Goal: Transaction & Acquisition: Purchase product/service

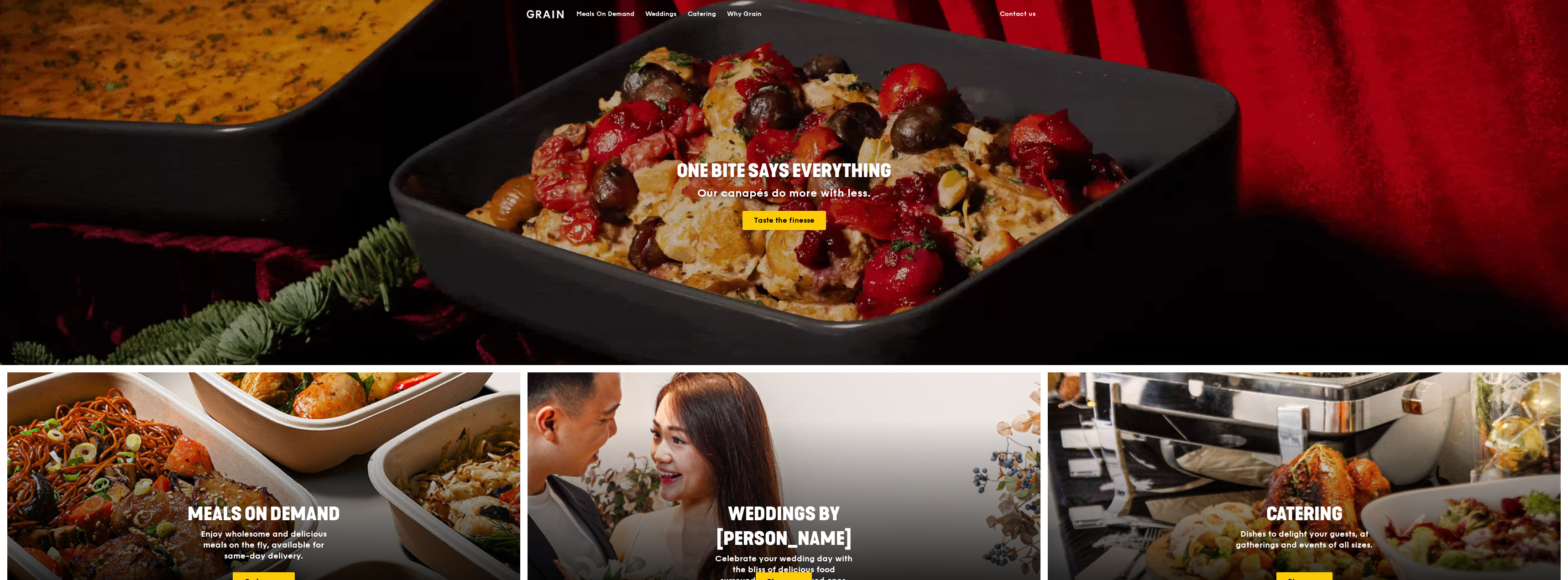
click at [448, 14] on div "Meals On Demand" at bounding box center [605, 14] width 58 height 27
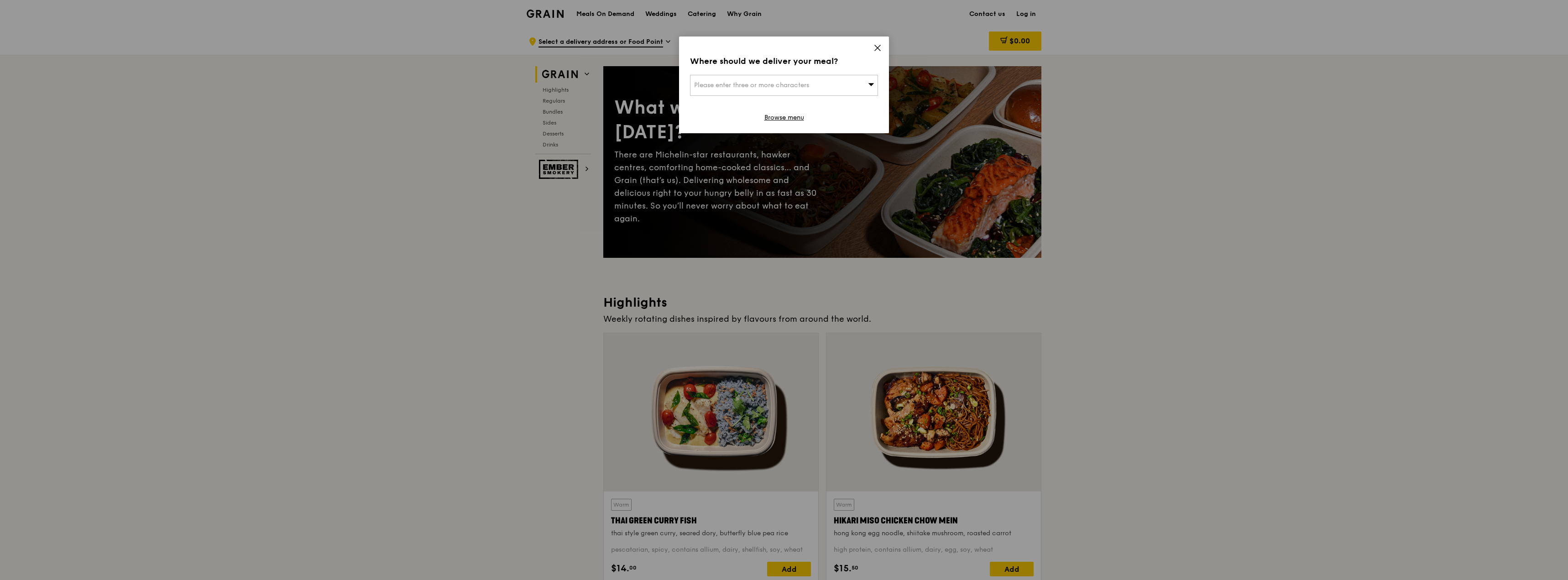
click at [448, 75] on div "Please enter three or more characters" at bounding box center [784, 85] width 188 height 21
type input "068804"
click at [448, 104] on div "[STREET_ADDRESS]" at bounding box center [761, 104] width 135 height 9
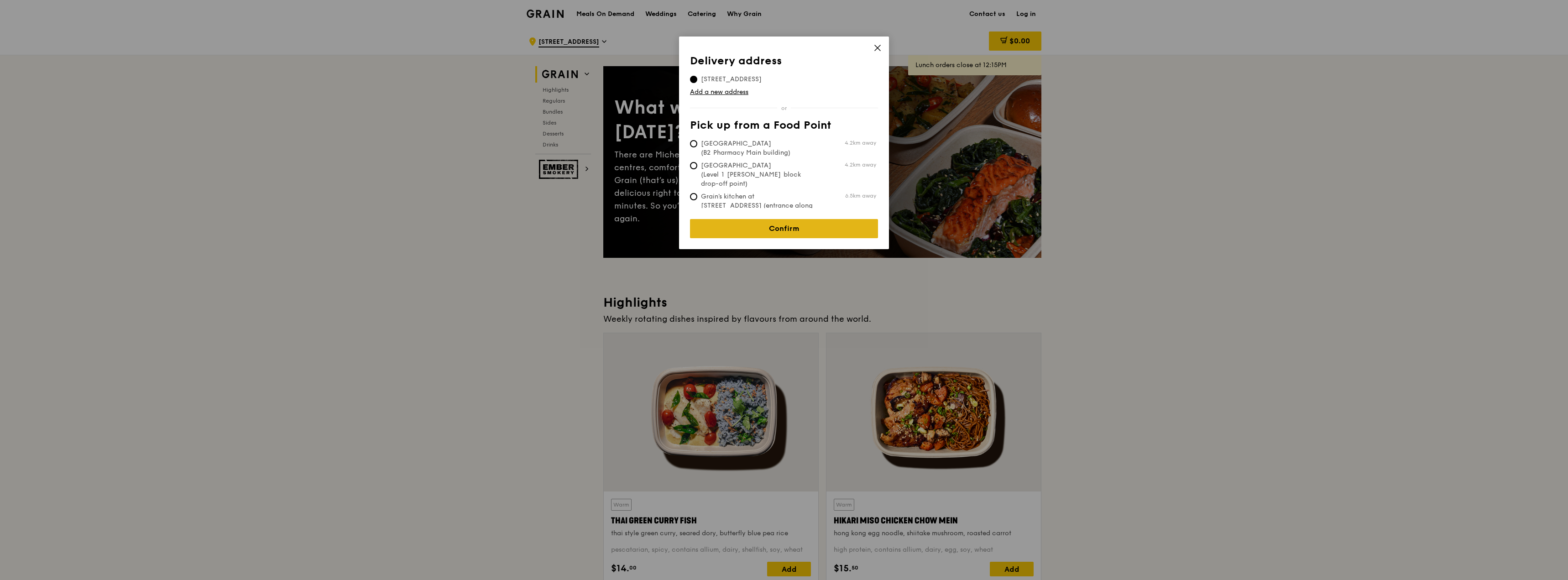
click at [448, 222] on link "Confirm" at bounding box center [784, 229] width 188 height 19
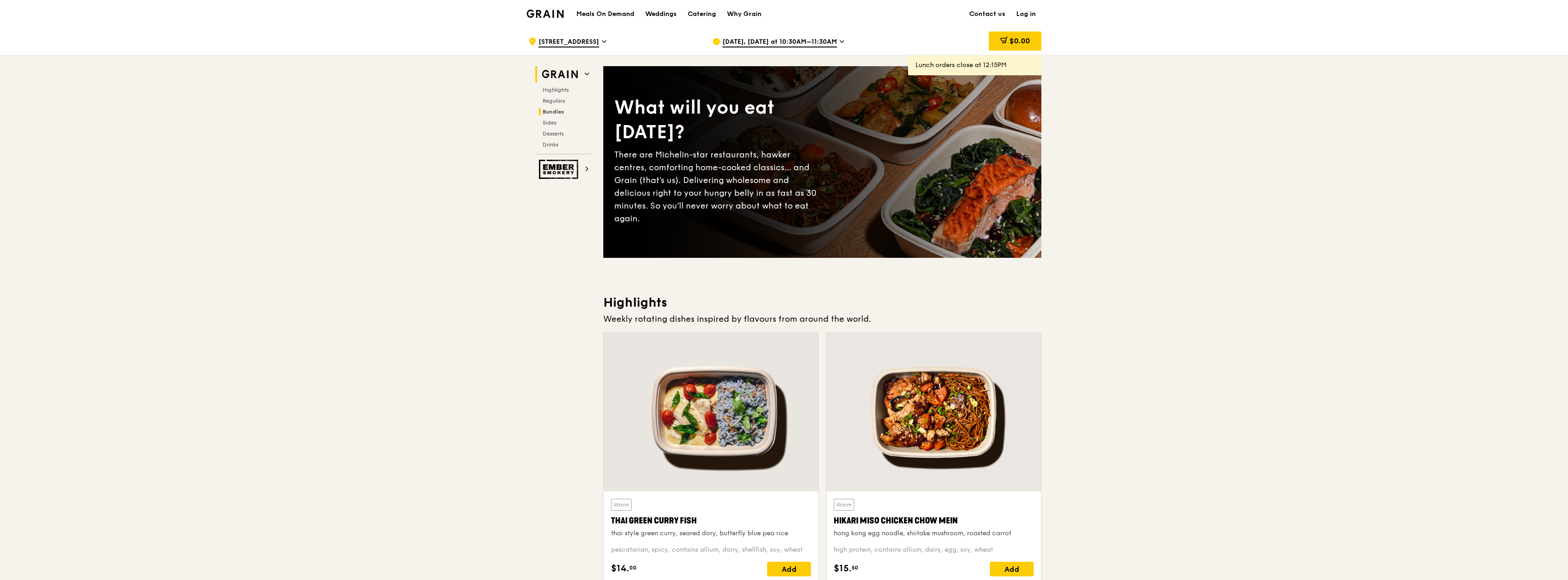
click at [448, 110] on span "Bundles" at bounding box center [554, 111] width 21 height 6
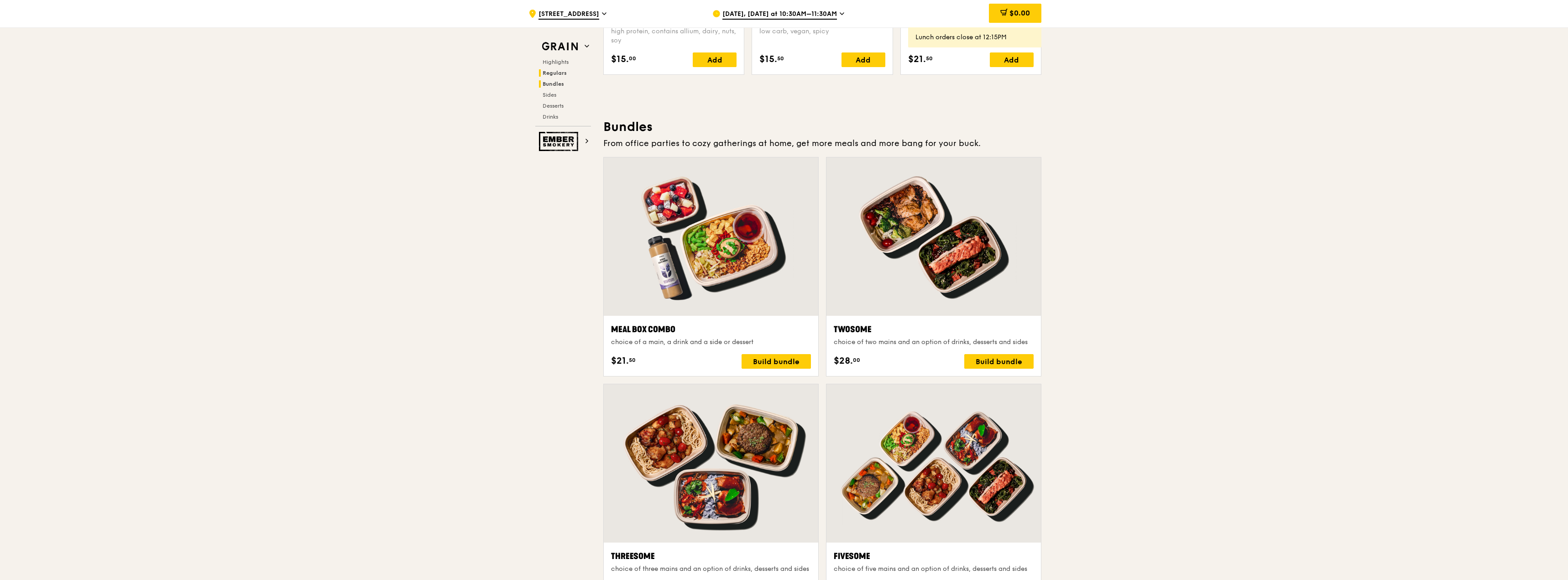
scroll to position [1306, 0]
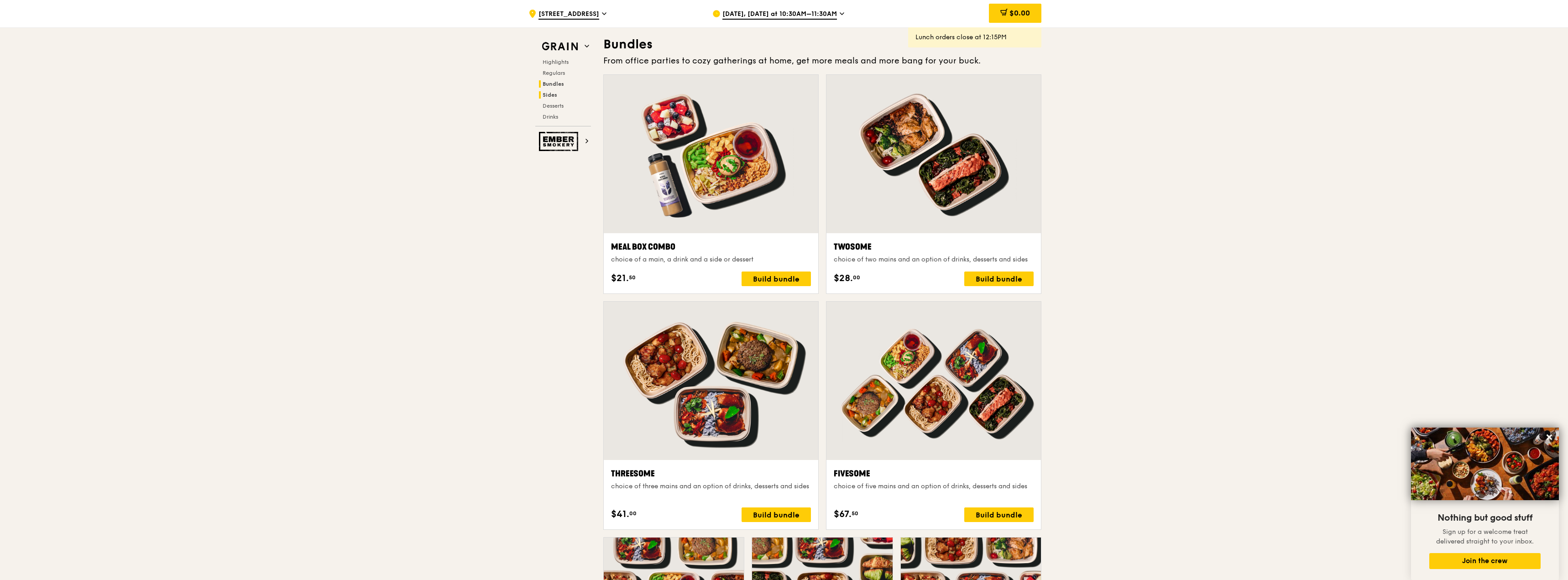
click at [448, 96] on span "Sides" at bounding box center [550, 94] width 14 height 6
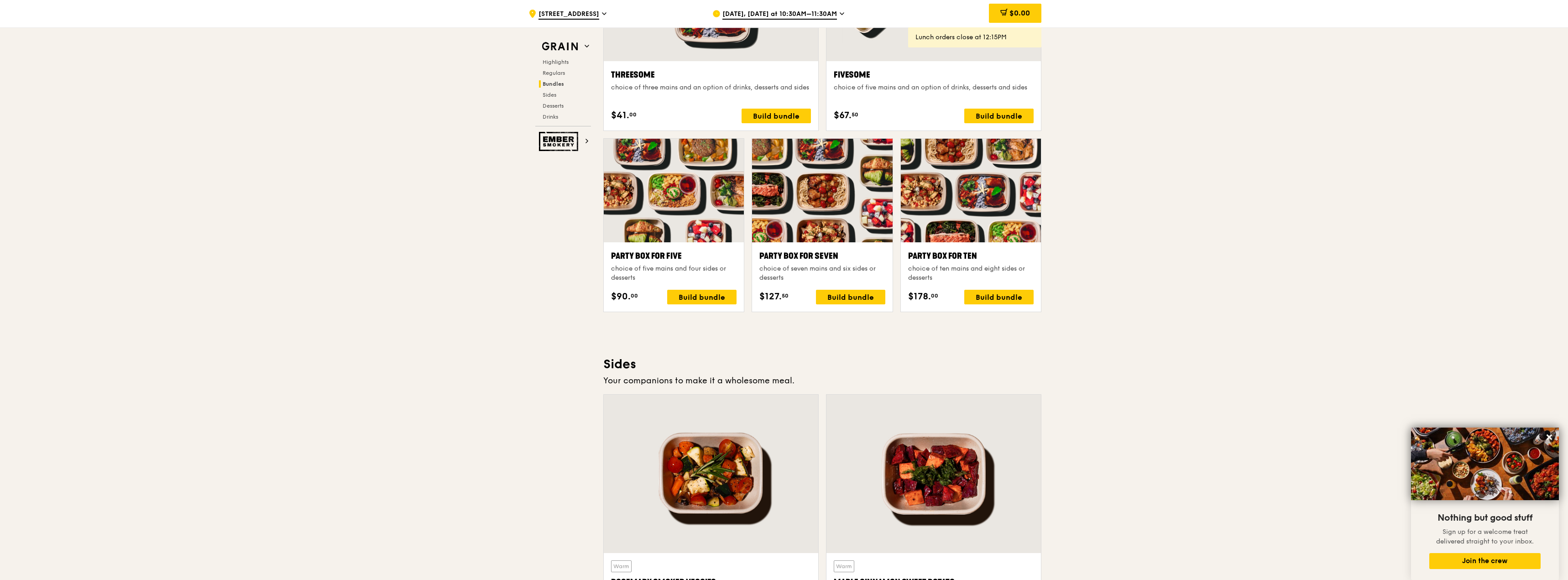
scroll to position [1614, 0]
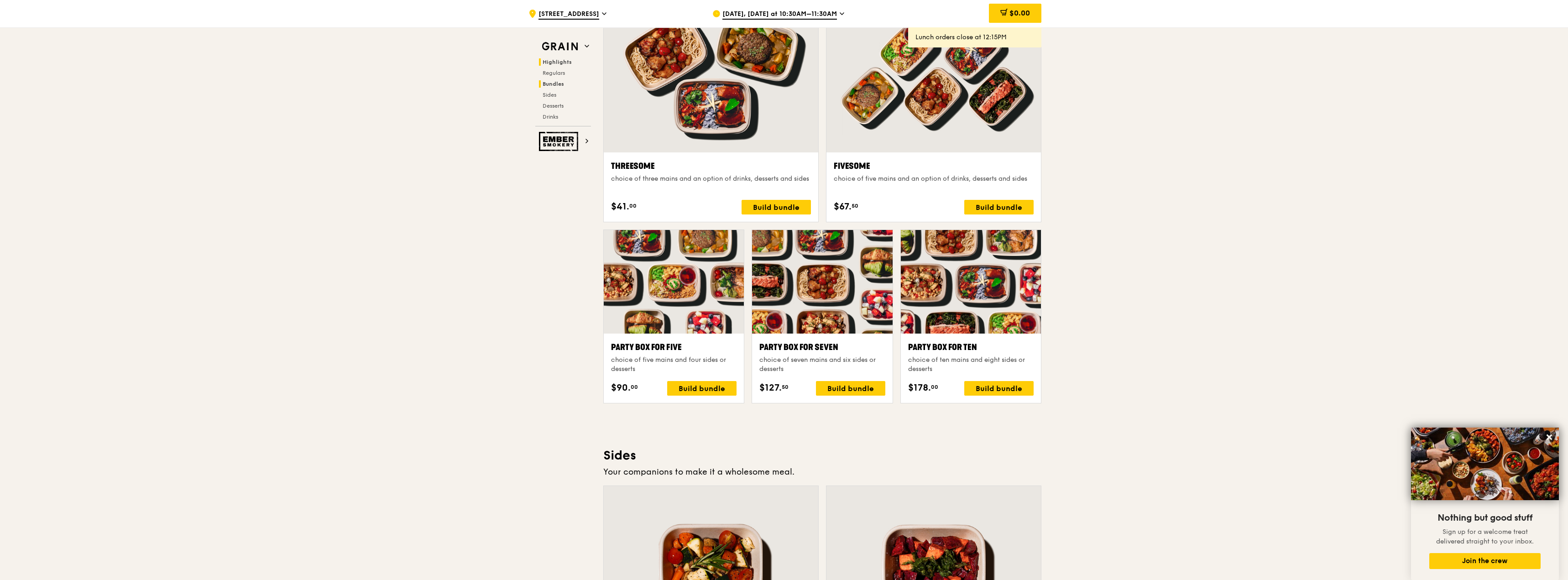
click at [448, 61] on span "Highlights" at bounding box center [557, 61] width 29 height 6
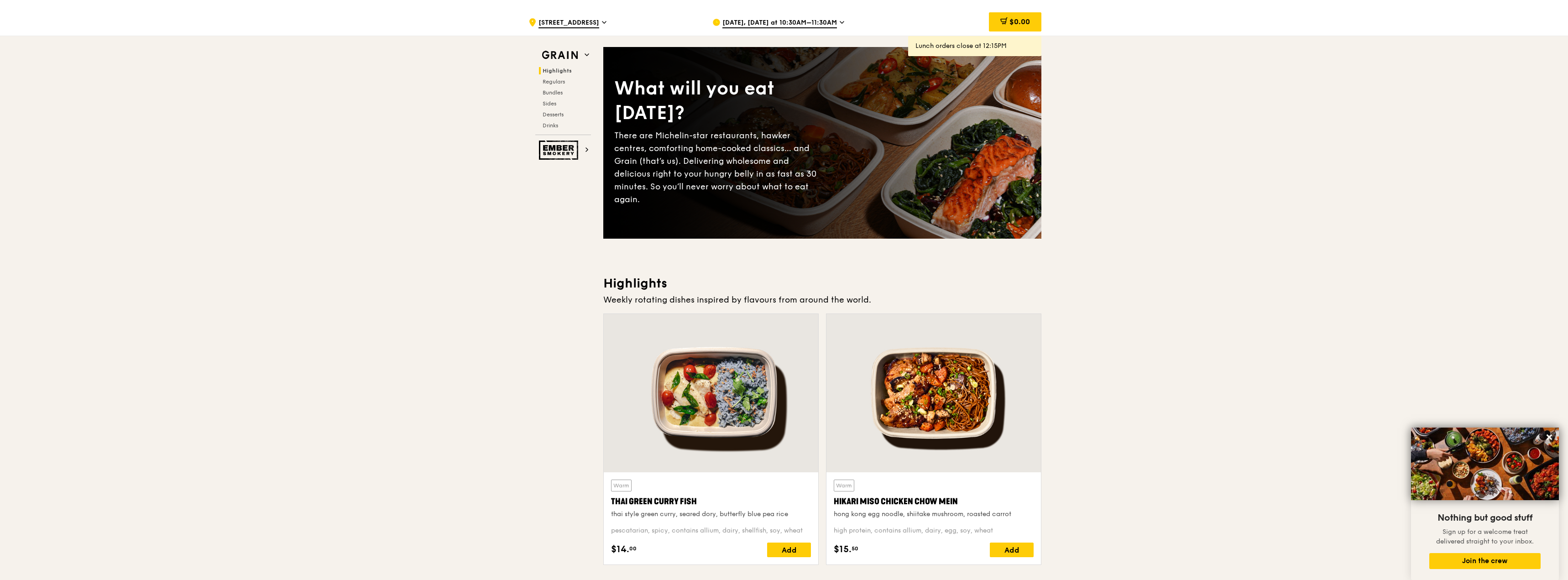
scroll to position [0, 0]
